Goal: Task Accomplishment & Management: Manage account settings

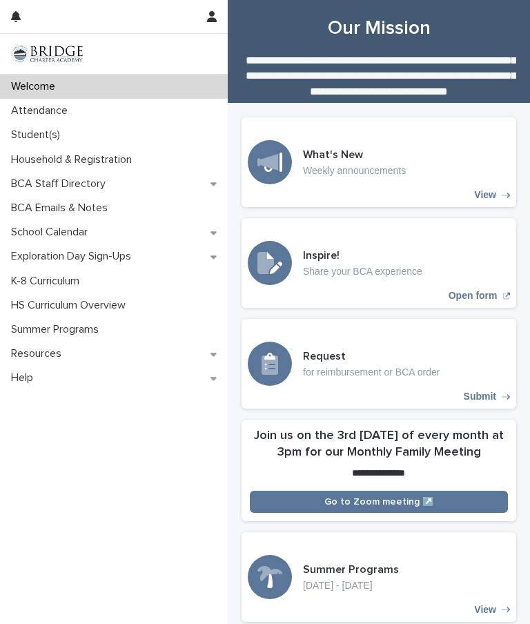
click at [66, 102] on div "Attendance" at bounding box center [114, 111] width 228 height 24
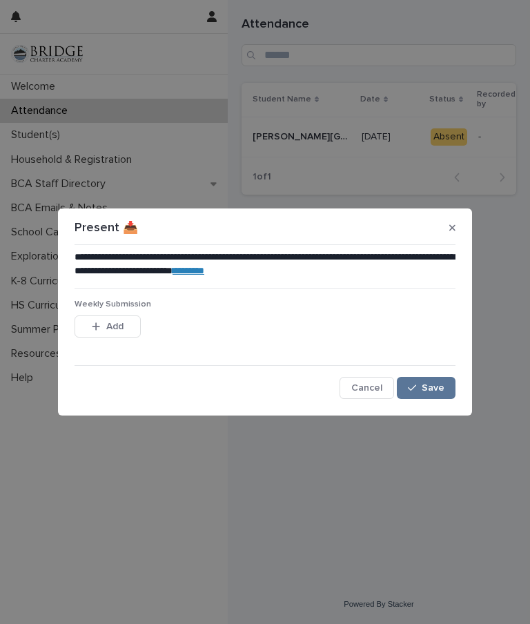
click at [426, 395] on button "Save" at bounding box center [426, 388] width 59 height 22
click at [204, 274] on link "********" at bounding box center [189, 271] width 32 height 10
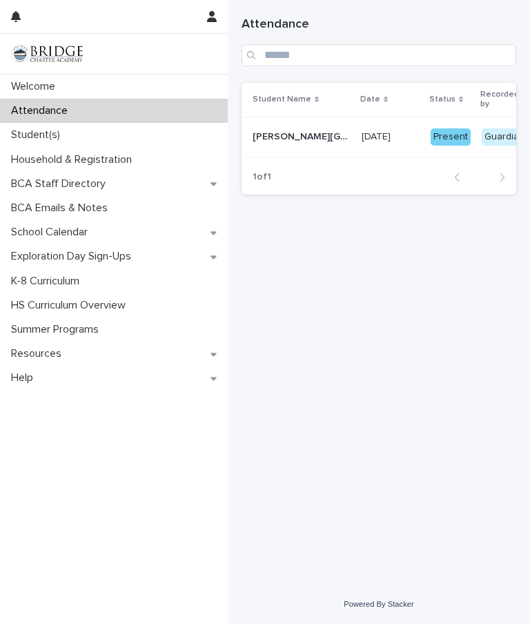
click at [431, 142] on div "Present" at bounding box center [451, 136] width 40 height 17
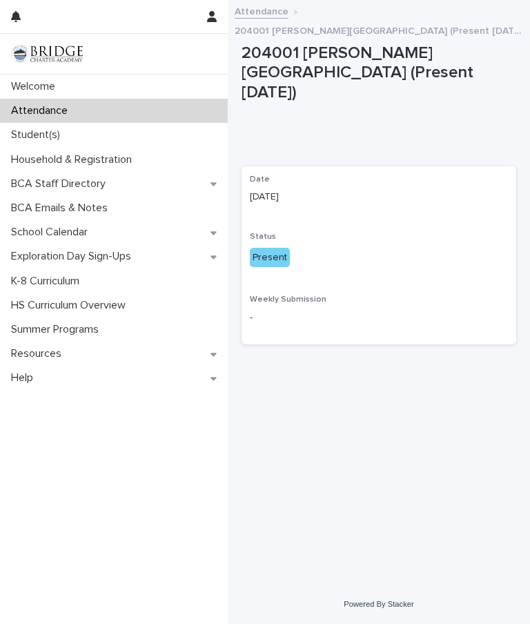
click at [420, 175] on p "Date" at bounding box center [379, 180] width 258 height 10
click at [276, 248] on div "Present" at bounding box center [270, 258] width 40 height 20
click at [361, 153] on div "Loading... Saving… Loading... Saving… Date [DATE] Status Present Weekly Submiss…" at bounding box center [379, 254] width 275 height 203
click at [46, 92] on p "Welcome" at bounding box center [36, 86] width 61 height 13
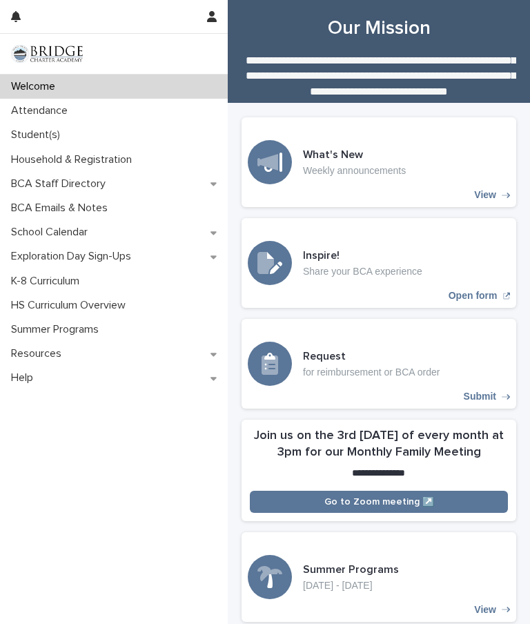
click at [35, 110] on p "Attendance" at bounding box center [42, 110] width 73 height 13
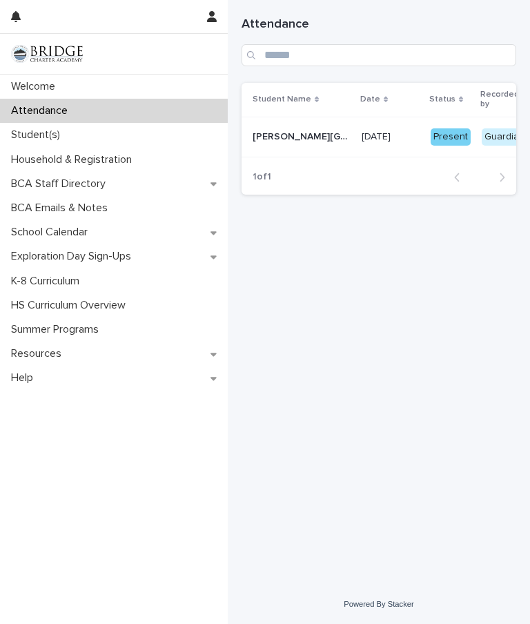
click at [508, 168] on div "Back Next" at bounding box center [479, 177] width 73 height 35
